Goal: Task Accomplishment & Management: Manage account settings

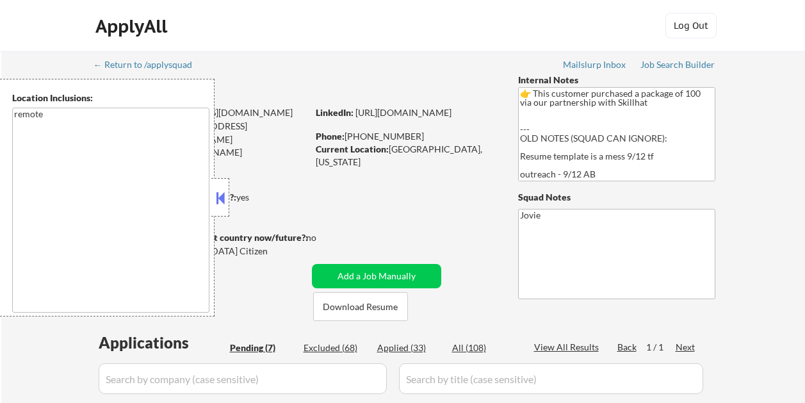
select select ""pending""
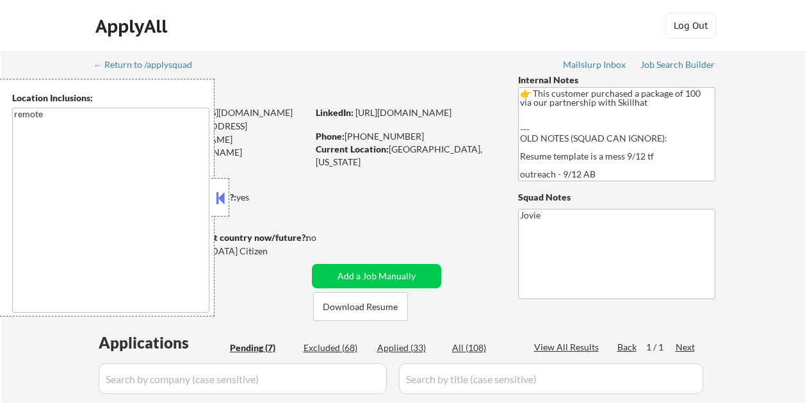
select select ""pending""
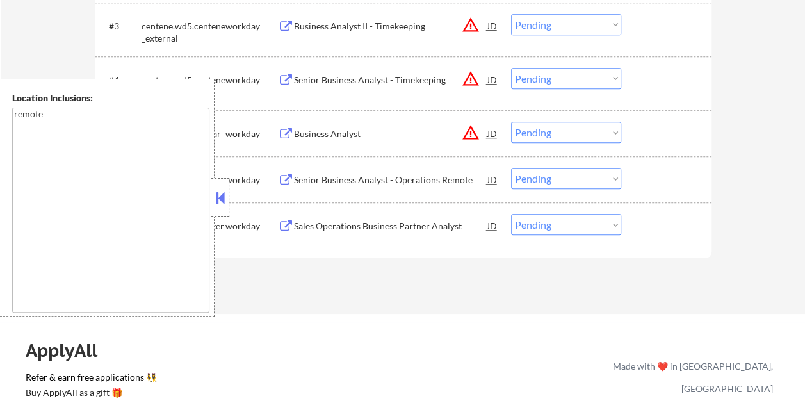
click at [227, 197] on button at bounding box center [220, 197] width 14 height 19
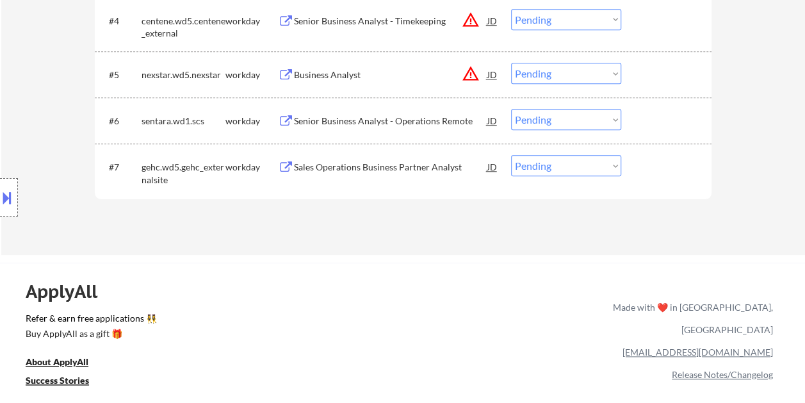
scroll to position [576, 0]
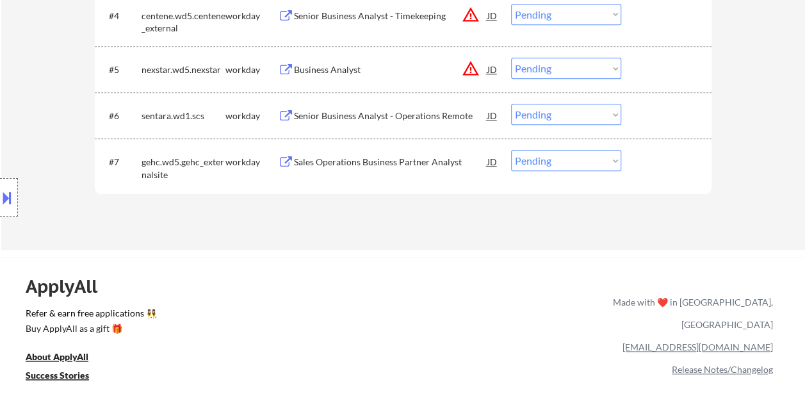
drag, startPoint x: 681, startPoint y: 165, endPoint x: 658, endPoint y: 172, distance: 24.1
click at [679, 165] on div at bounding box center [668, 161] width 56 height 23
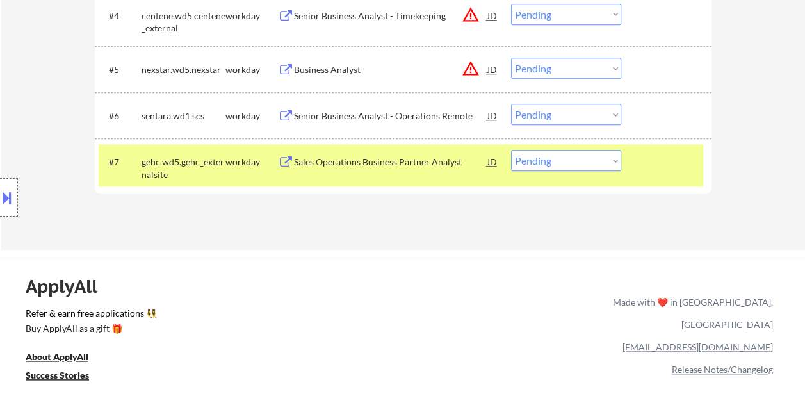
click at [611, 161] on select "Choose an option... Pending Applied Excluded (Questions) Excluded (Expired) Exc…" at bounding box center [566, 160] width 110 height 21
select select ""applied""
click at [511, 150] on select "Choose an option... Pending Applied Excluded (Questions) Excluded (Expired) Exc…" at bounding box center [566, 160] width 110 height 21
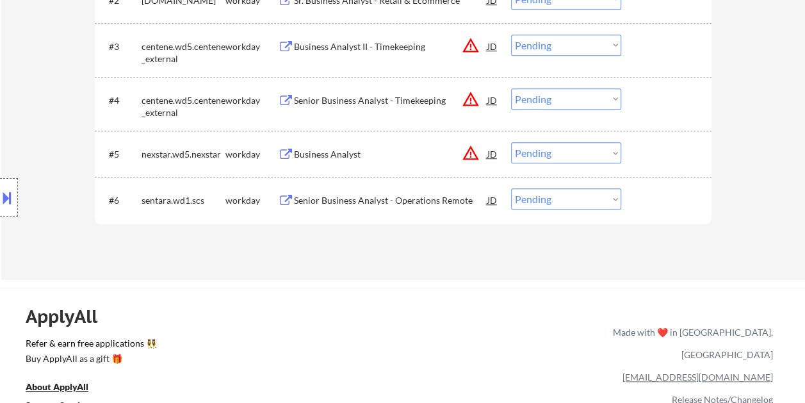
scroll to position [512, 0]
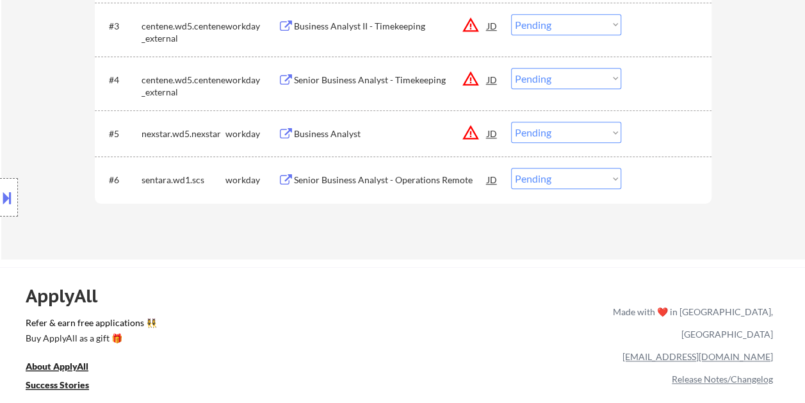
click at [651, 172] on div at bounding box center [668, 179] width 56 height 23
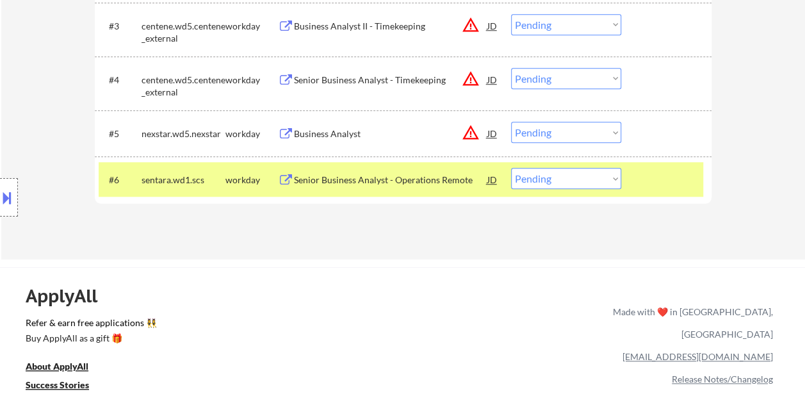
click at [432, 180] on div "Senior Business Analyst - Operations Remote" at bounding box center [390, 180] width 193 height 13
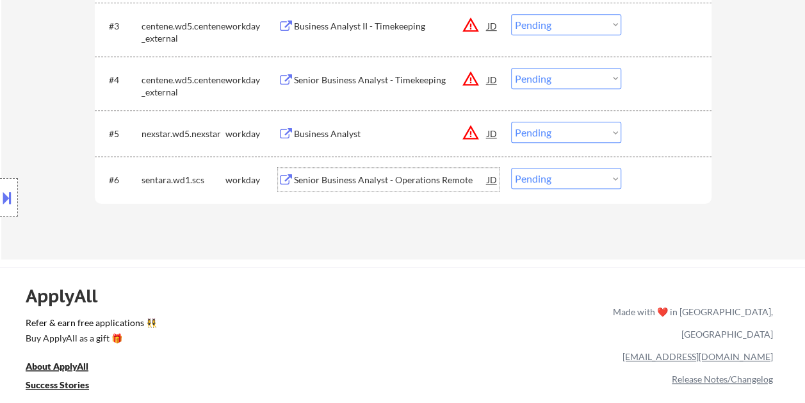
drag, startPoint x: 647, startPoint y: 187, endPoint x: 628, endPoint y: 187, distance: 19.2
click at [646, 187] on div at bounding box center [668, 179] width 56 height 23
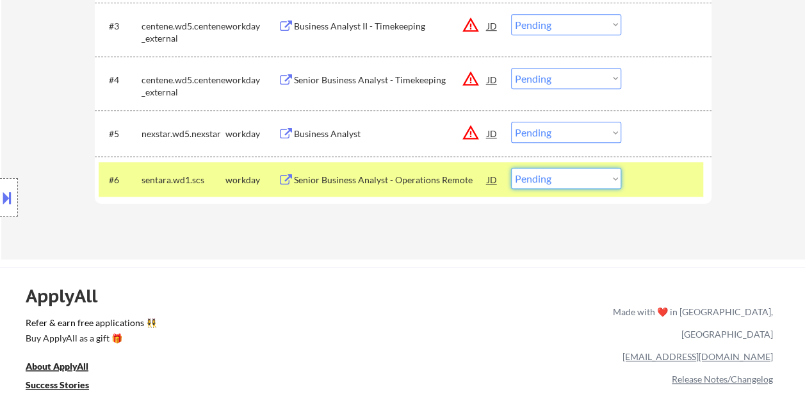
click at [613, 185] on select "Choose an option... Pending Applied Excluded (Questions) Excluded (Expired) Exc…" at bounding box center [566, 178] width 110 height 21
select select ""excluded""
click at [511, 168] on select "Choose an option... Pending Applied Excluded (Questions) Excluded (Expired) Exc…" at bounding box center [566, 178] width 110 height 21
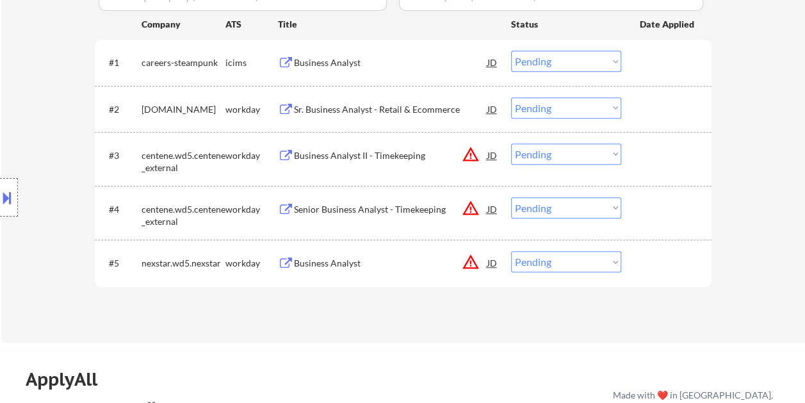
scroll to position [384, 0]
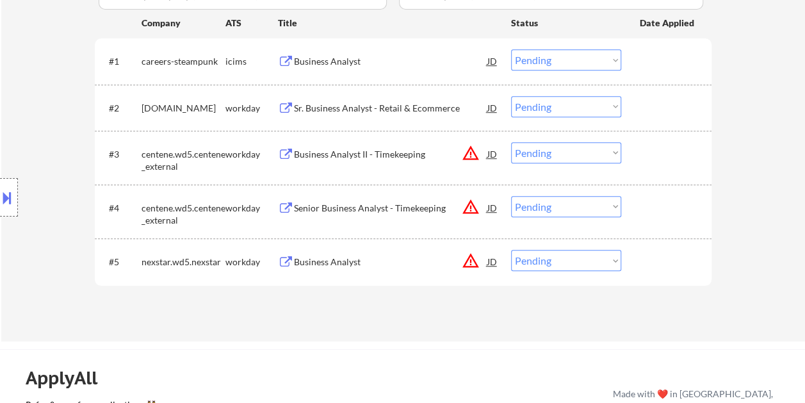
click at [645, 255] on div at bounding box center [668, 261] width 56 height 23
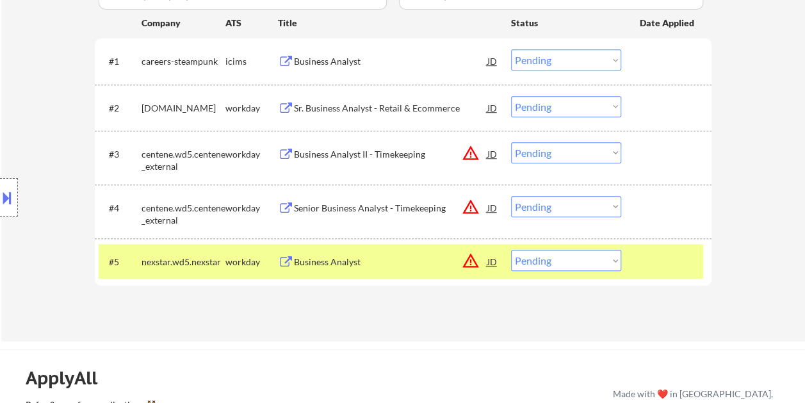
click at [405, 260] on div "Business Analyst" at bounding box center [390, 262] width 193 height 13
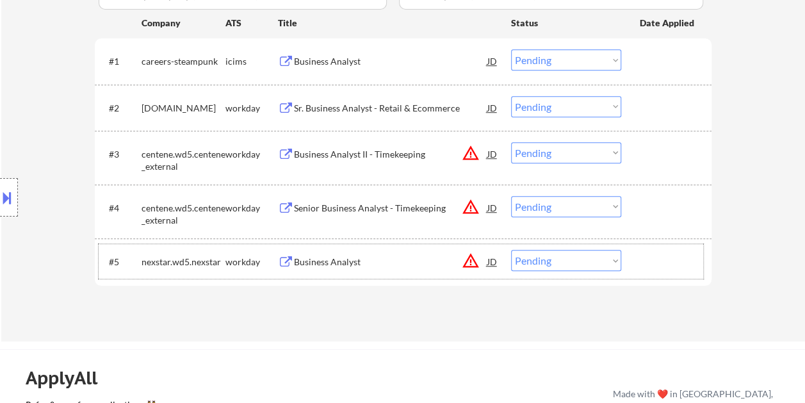
click at [650, 259] on div at bounding box center [668, 261] width 56 height 23
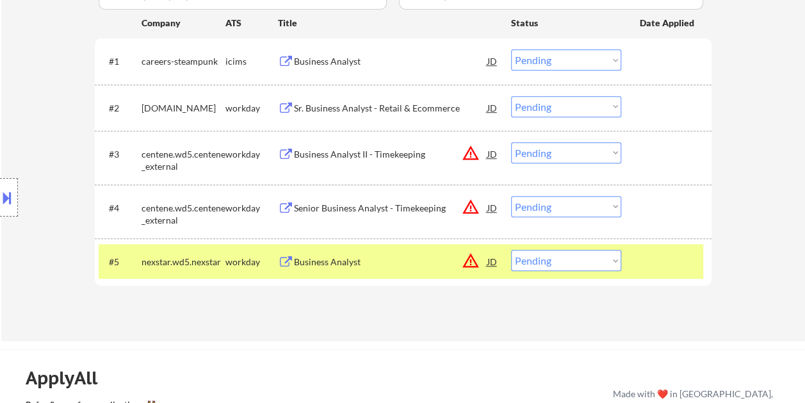
click at [612, 261] on select "Choose an option... Pending Applied Excluded (Questions) Excluded (Expired) Exc…" at bounding box center [566, 260] width 110 height 21
select select ""excluded__bad_match_""
click at [511, 250] on select "Choose an option... Pending Applied Excluded (Questions) Excluded (Expired) Exc…" at bounding box center [566, 260] width 110 height 21
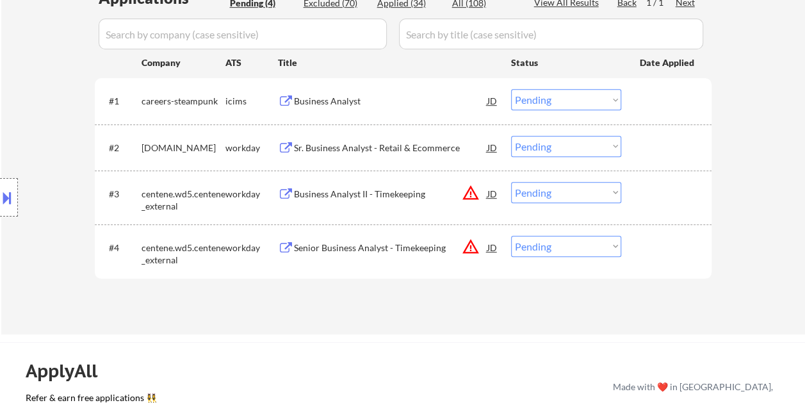
scroll to position [320, 0]
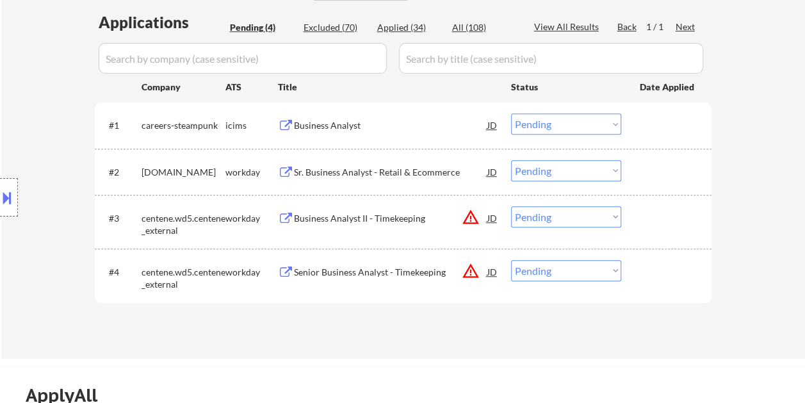
click at [545, 273] on select "Choose an option... Pending Applied Excluded (Questions) Excluded (Expired) Exc…" at bounding box center [566, 270] width 110 height 21
select select ""excluded""
click at [511, 260] on select "Choose an option... Pending Applied Excluded (Questions) Excluded (Expired) Exc…" at bounding box center [566, 270] width 110 height 21
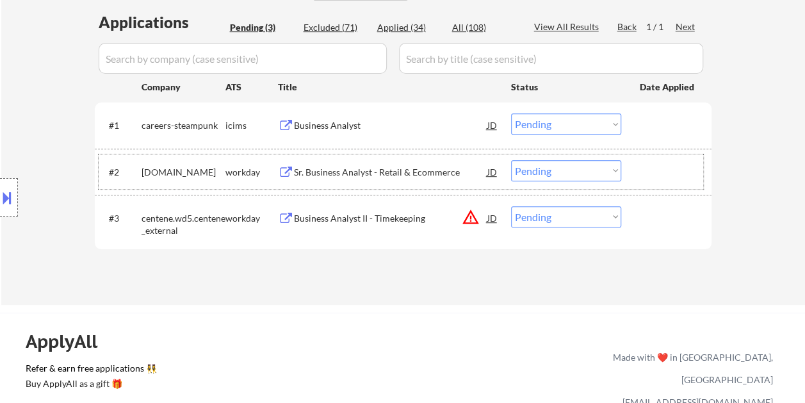
click at [682, 166] on div at bounding box center [668, 171] width 56 height 23
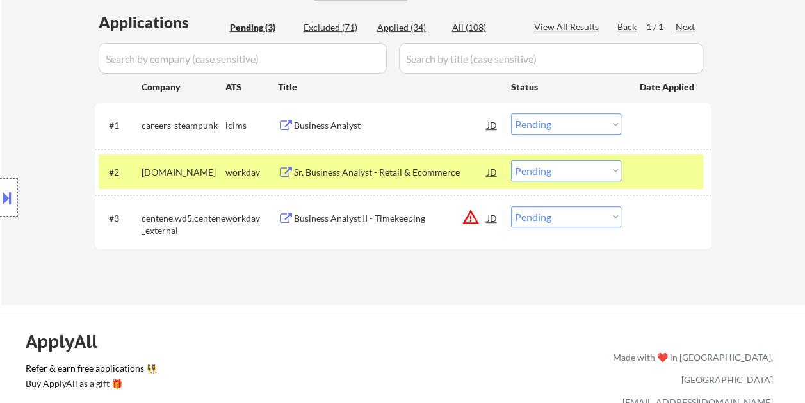
click at [395, 172] on div "Sr. Business Analyst - Retail & Ecommerce" at bounding box center [390, 172] width 193 height 13
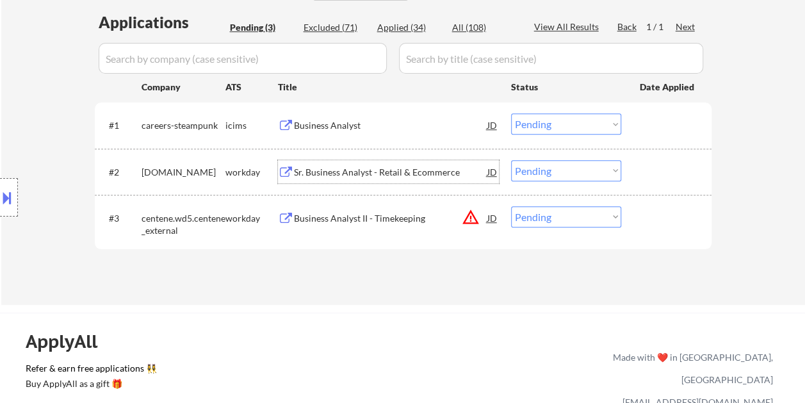
click at [644, 171] on div at bounding box center [668, 171] width 56 height 23
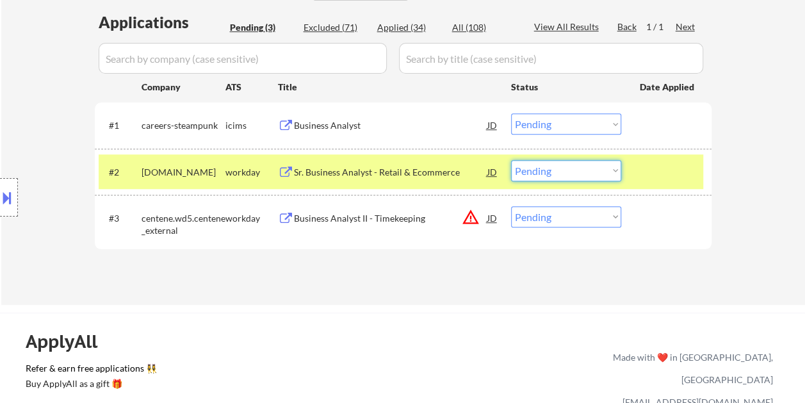
click at [612, 170] on select "Choose an option... Pending Applied Excluded (Questions) Excluded (Expired) Exc…" at bounding box center [566, 170] width 110 height 21
click at [511, 160] on select "Choose an option... Pending Applied Excluded (Questions) Excluded (Expired) Exc…" at bounding box center [566, 170] width 110 height 21
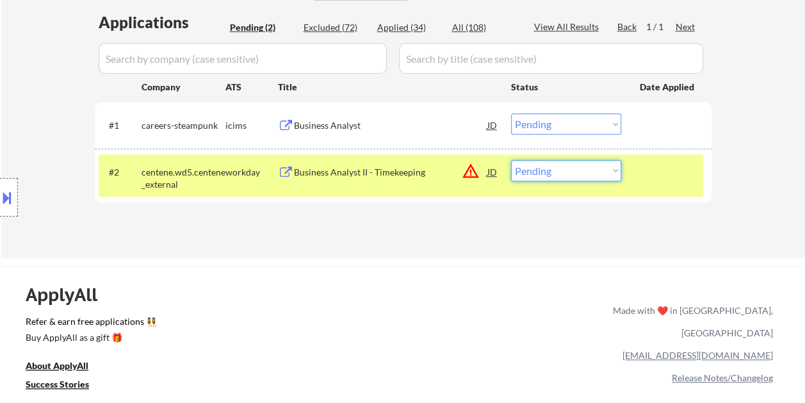
click at [564, 174] on select "Choose an option... Pending Applied Excluded (Questions) Excluded (Expired) Exc…" at bounding box center [566, 170] width 110 height 21
select select ""excluded__bad_match_""
click at [511, 160] on select "Choose an option... Pending Applied Excluded (Questions) Excluded (Expired) Exc…" at bounding box center [566, 170] width 110 height 21
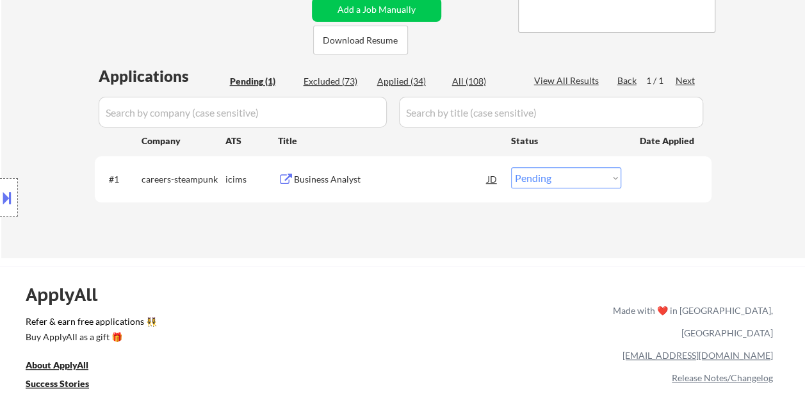
scroll to position [256, 0]
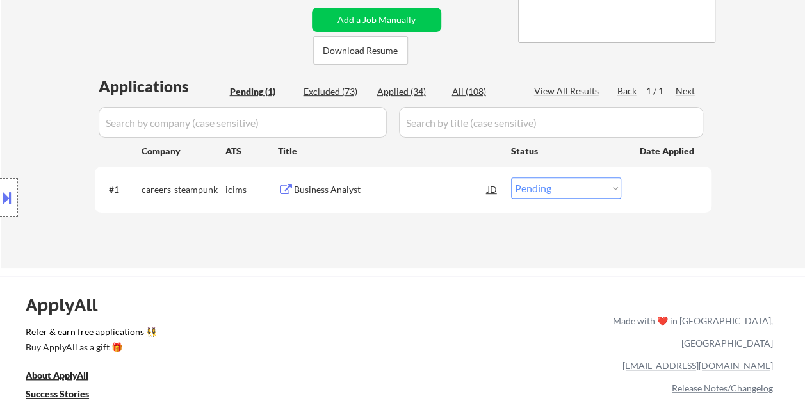
click at [616, 188] on select "Choose an option... Pending Applied Excluded (Questions) Excluded (Expired) Exc…" at bounding box center [566, 187] width 110 height 21
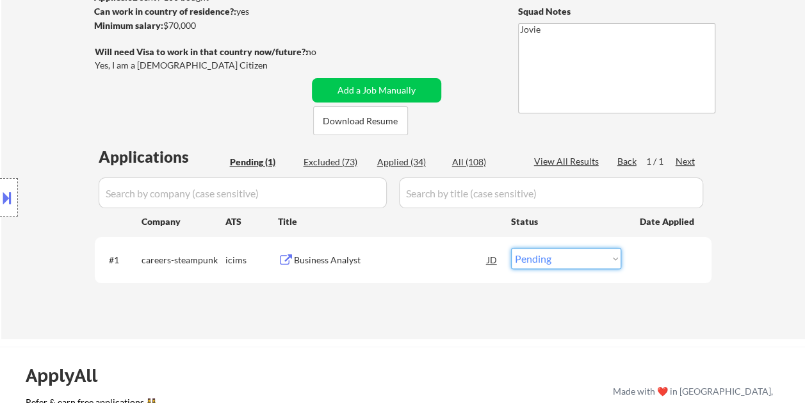
scroll to position [192, 0]
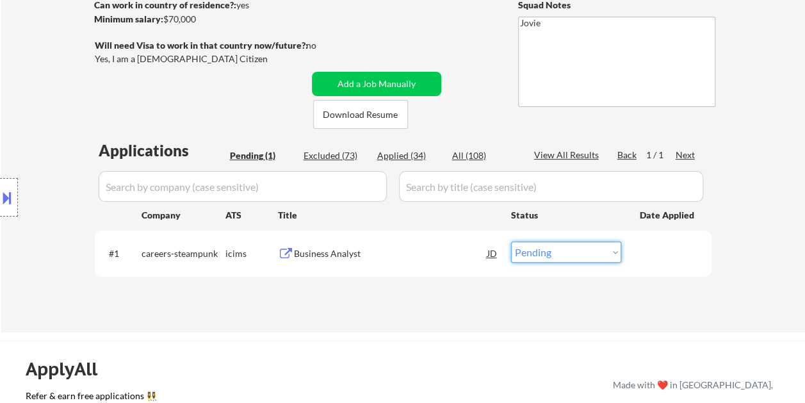
click at [615, 255] on select "Choose an option... Pending Applied Excluded (Questions) Excluded (Expired) Exc…" at bounding box center [566, 251] width 110 height 21
select select ""excluded__blocklist_""
click at [511, 241] on select "Choose an option... Pending Applied Excluded (Questions) Excluded (Expired) Exc…" at bounding box center [566, 251] width 110 height 21
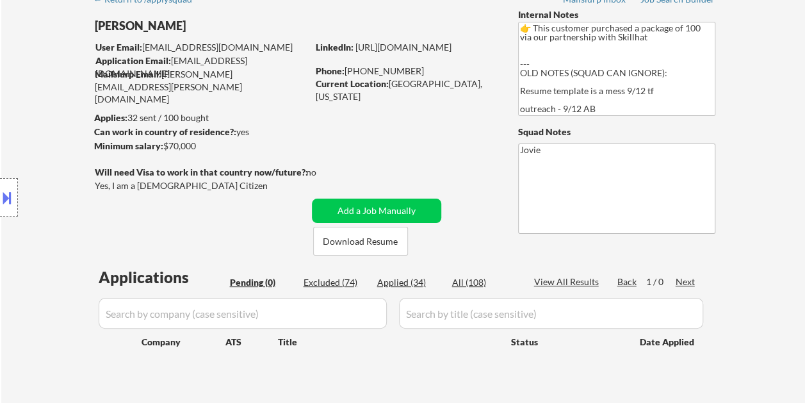
scroll to position [64, 0]
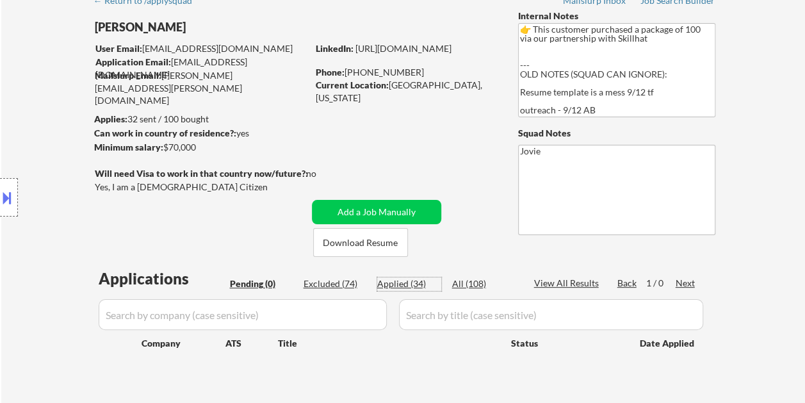
click at [393, 284] on div "Applied (34)" at bounding box center [409, 283] width 64 height 13
select select ""applied""
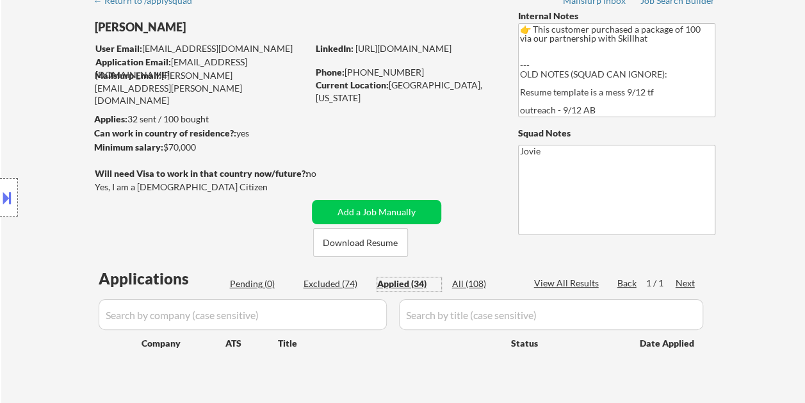
select select ""applied""
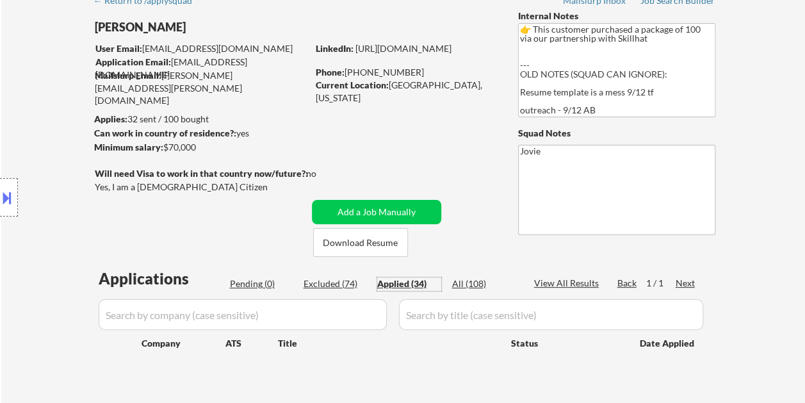
select select ""applied""
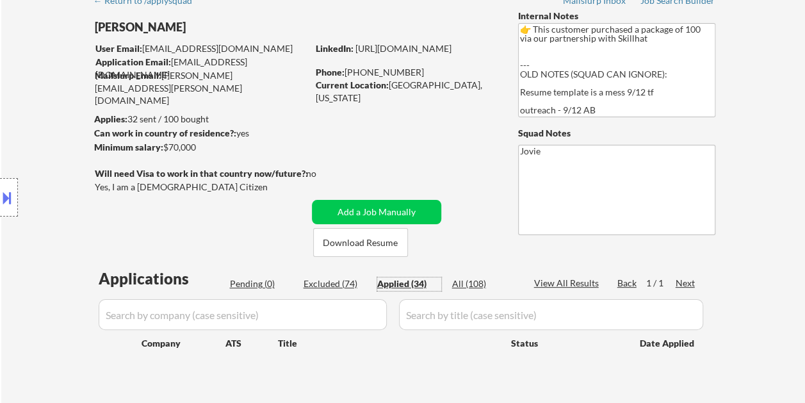
select select ""applied""
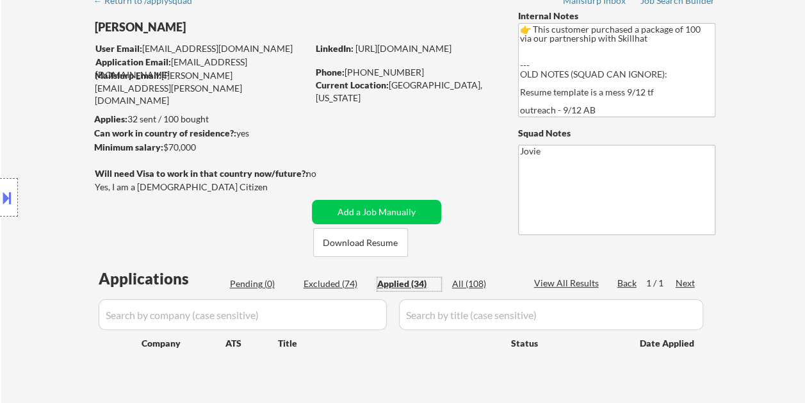
select select ""applied""
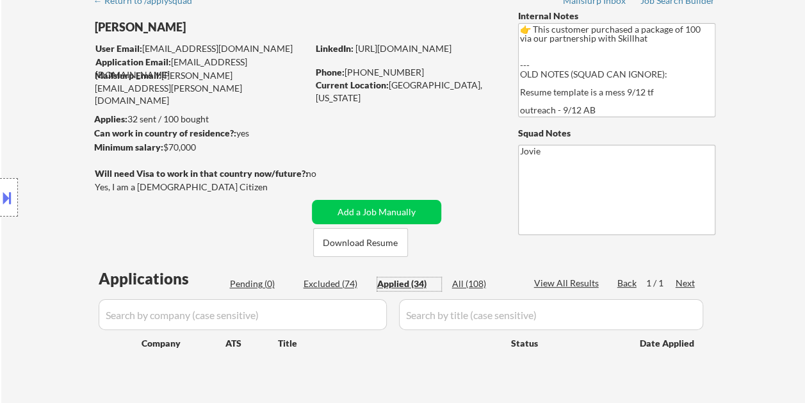
select select ""applied""
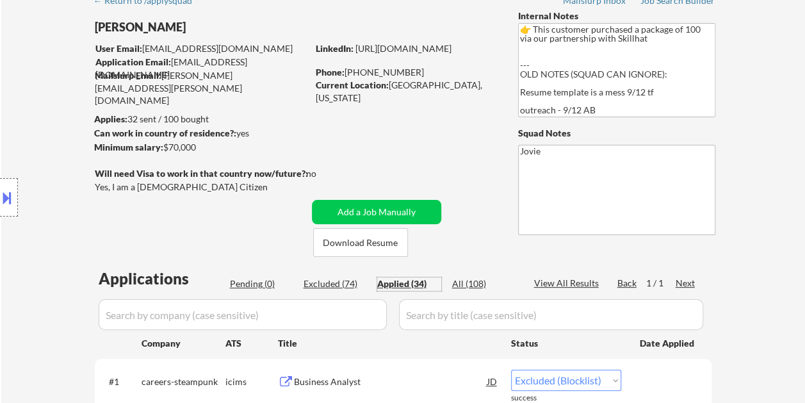
select select ""applied""
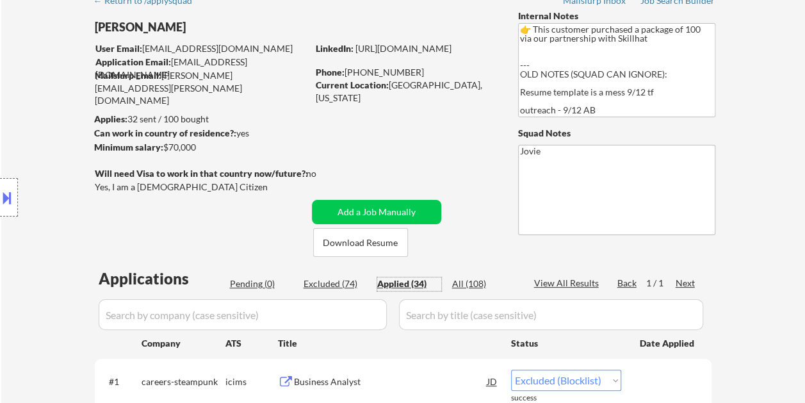
select select ""applied""
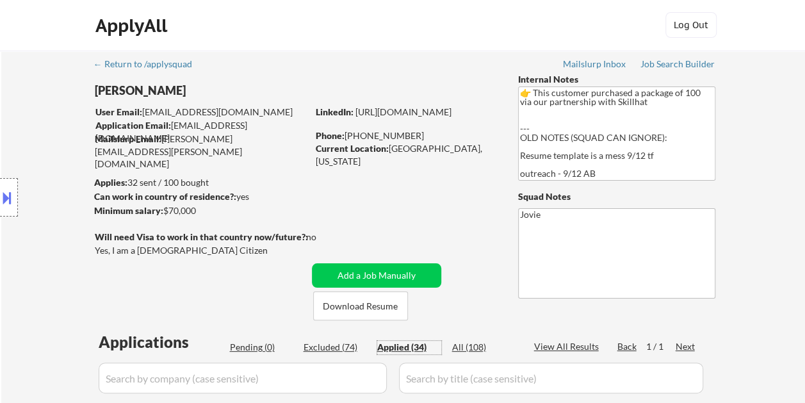
scroll to position [0, 0]
